Goal: Transaction & Acquisition: Purchase product/service

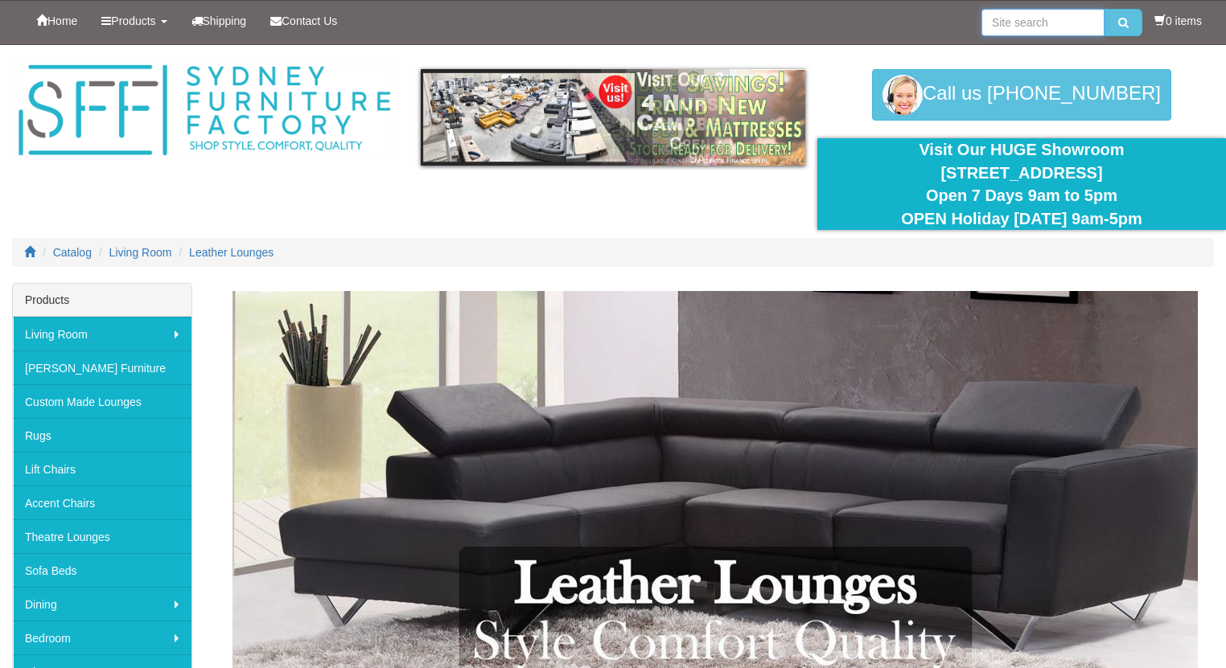
click at [1023, 16] on input "search" at bounding box center [1042, 22] width 123 height 27
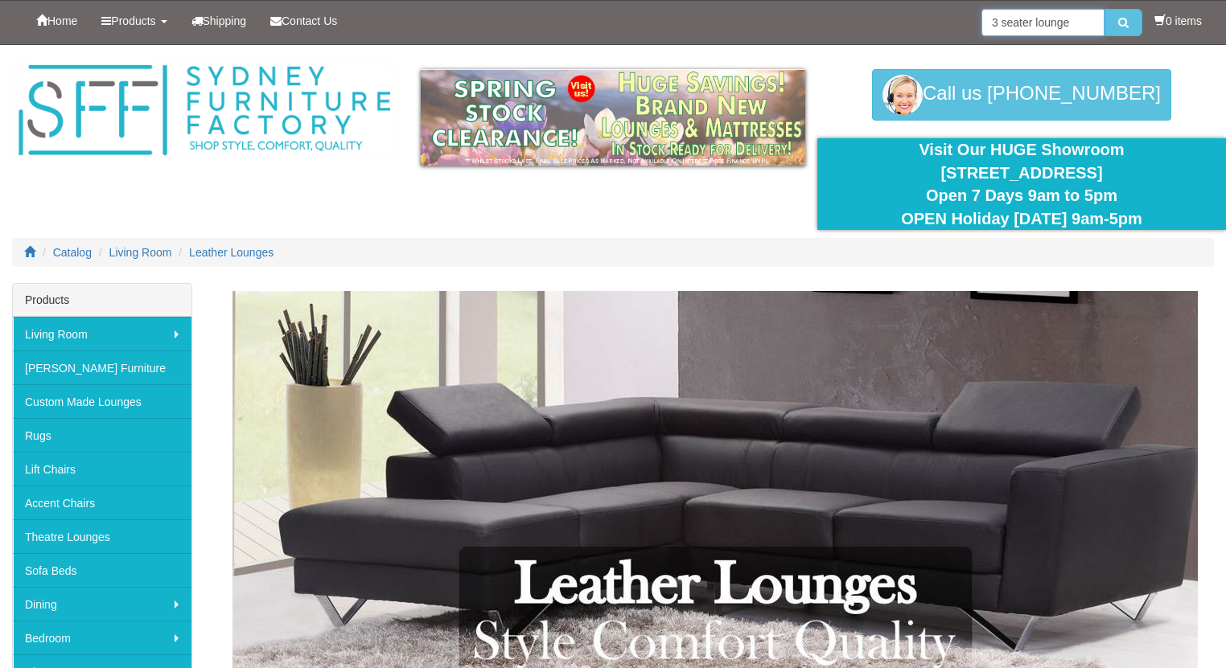
type input "3 seater lounge"
click at [1104, 9] on button "submit" at bounding box center [1123, 22] width 38 height 27
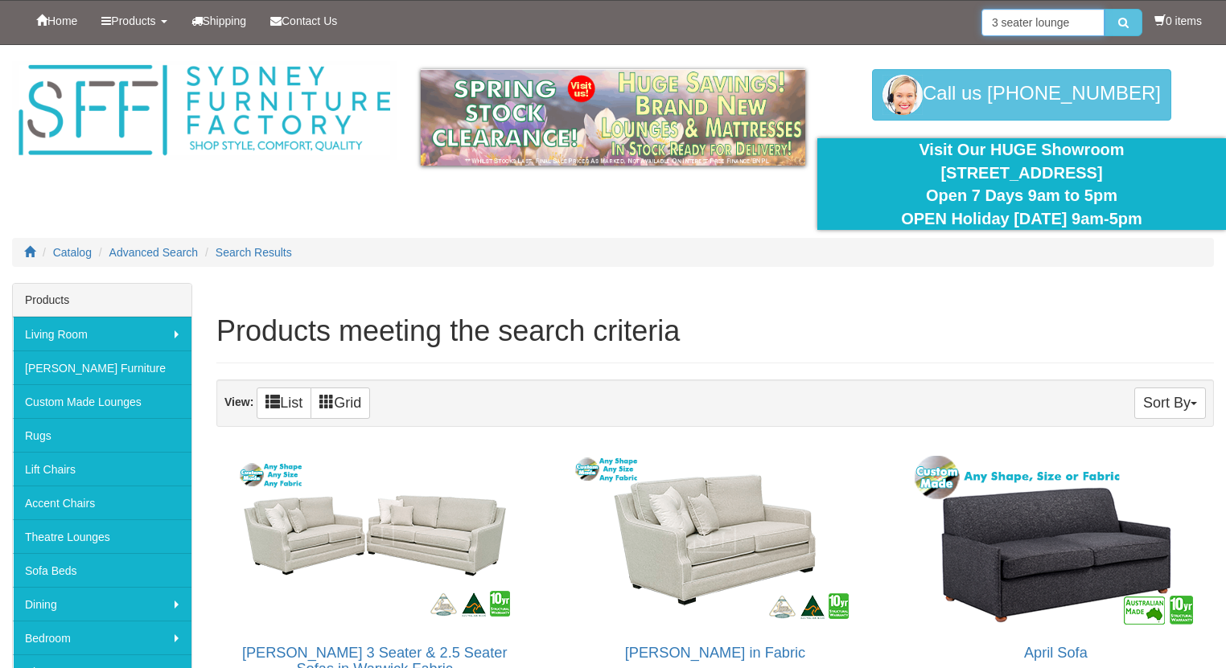
click at [1032, 23] on input "3 seater lounge" at bounding box center [1042, 22] width 123 height 27
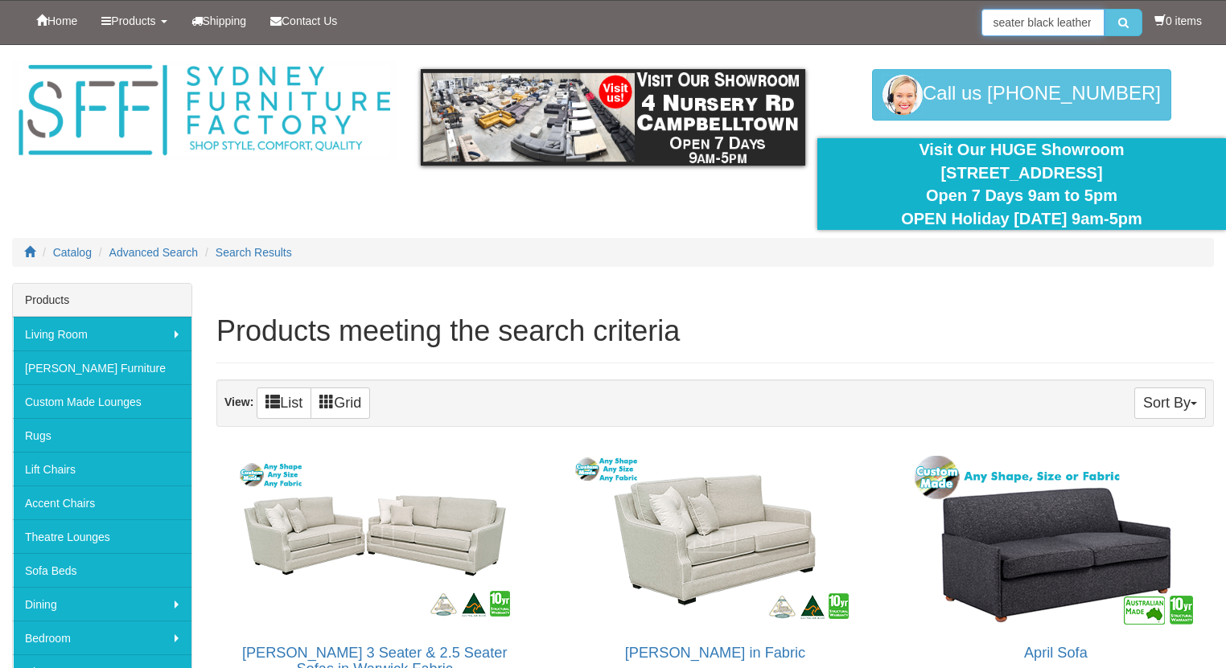
scroll to position [0, 11]
type input "3 seater black leather lounge"
click at [1104, 9] on button "submit" at bounding box center [1123, 22] width 38 height 27
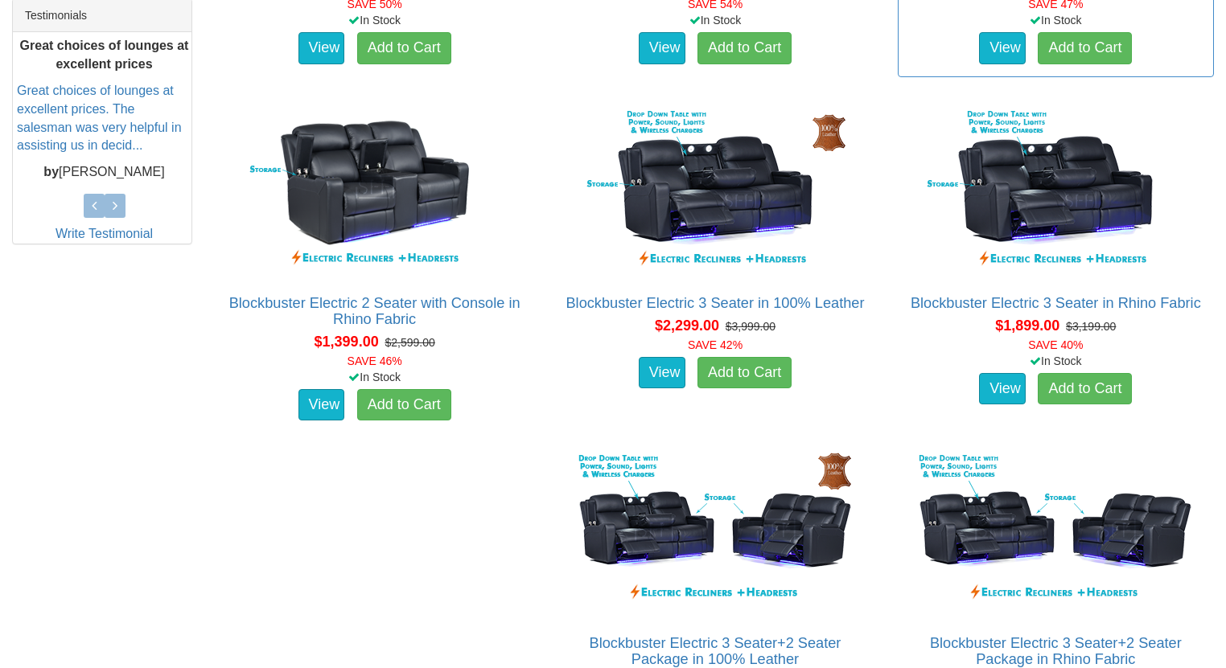
scroll to position [708, 0]
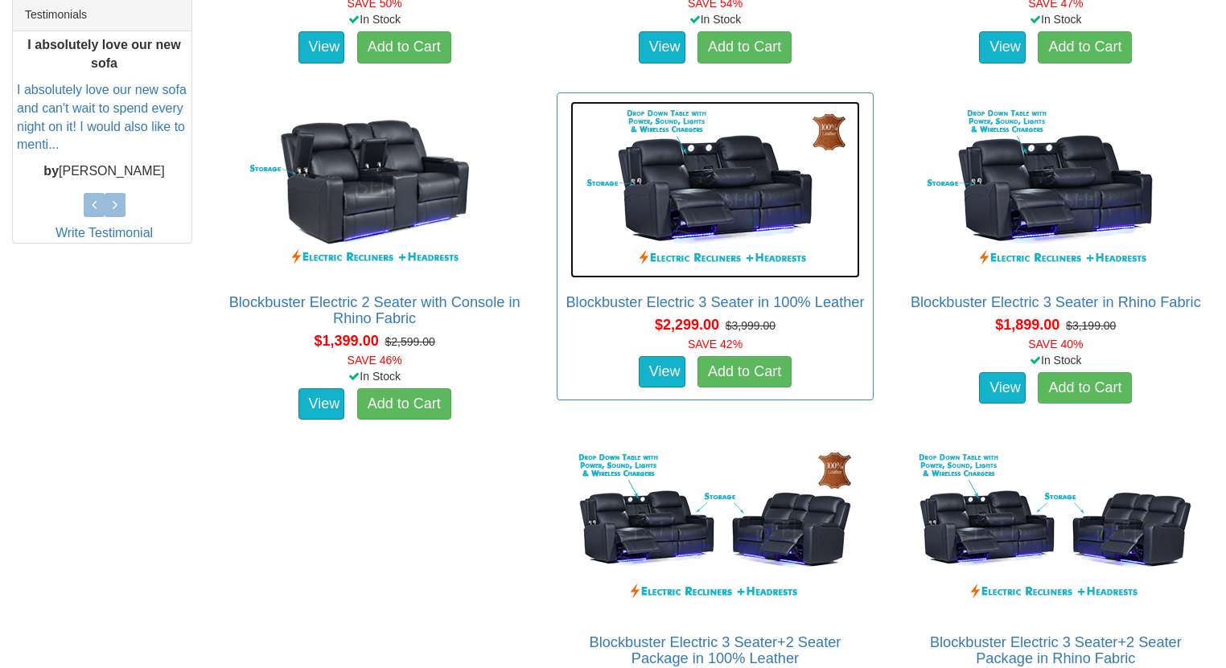
click at [743, 212] on img at bounding box center [714, 189] width 289 height 177
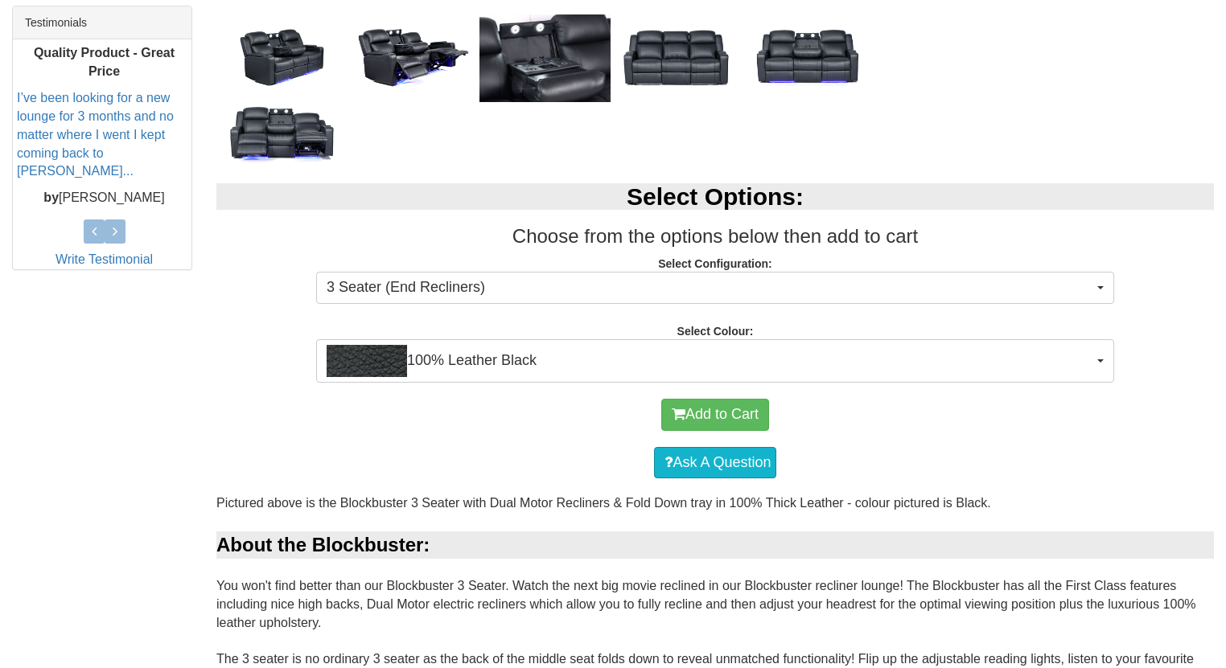
scroll to position [708, 0]
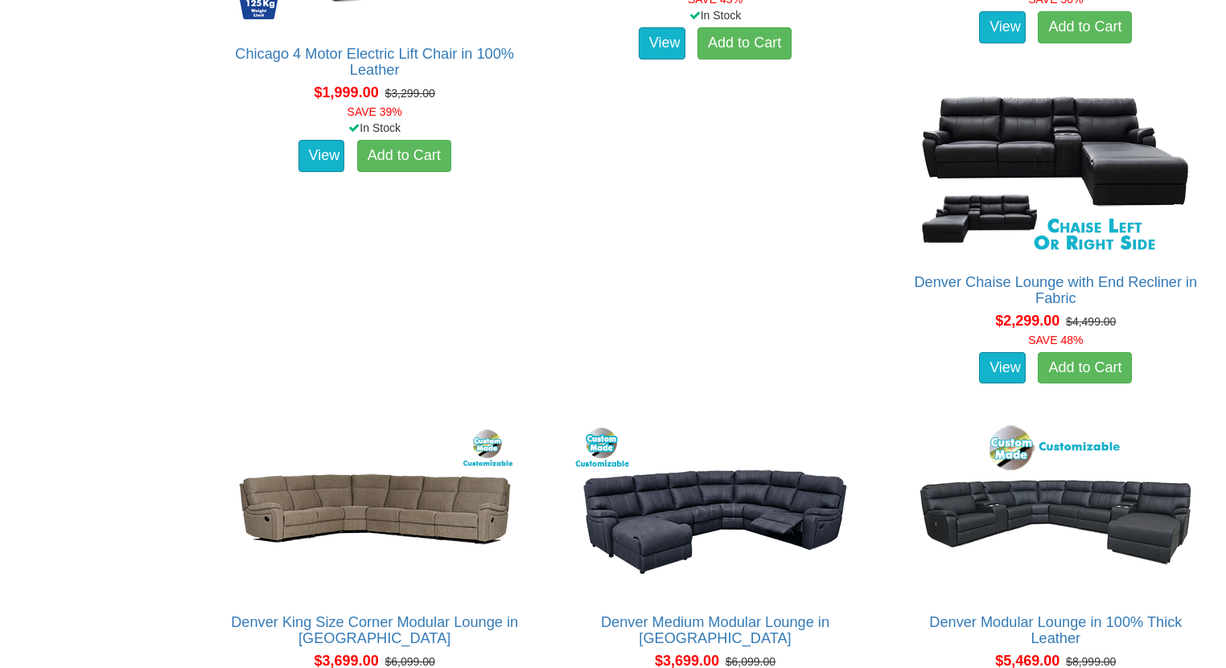
scroll to position [3281, 0]
